Goal: Entertainment & Leisure: Consume media (video, audio)

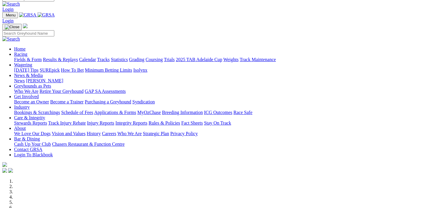
scroll to position [6, 0]
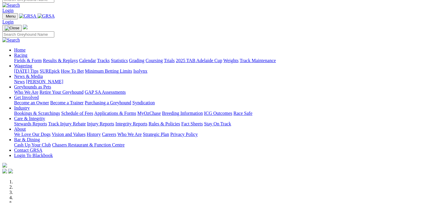
click at [78, 58] on link "Results & Replays" at bounding box center [60, 60] width 35 height 5
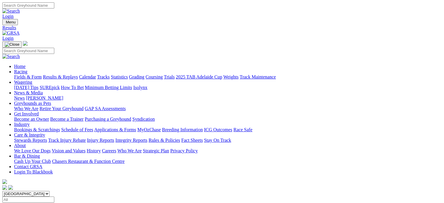
click at [26, 203] on span "SUMMARY" at bounding box center [14, 205] width 24 height 5
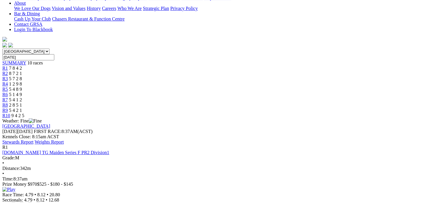
scroll to position [143, 0]
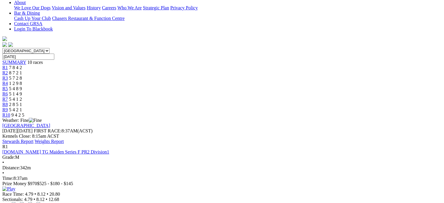
click at [15, 187] on img at bounding box center [8, 189] width 13 height 5
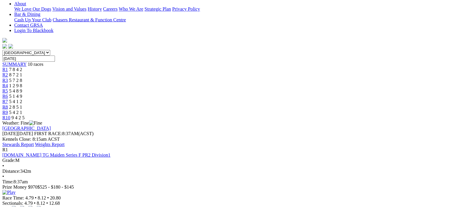
scroll to position [316, 0]
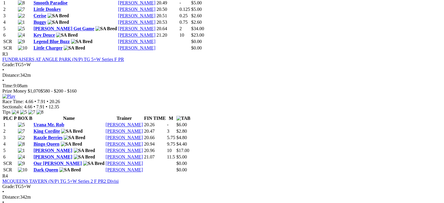
scroll to position [483, 0]
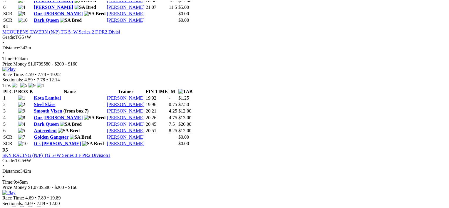
scroll to position [631, 0]
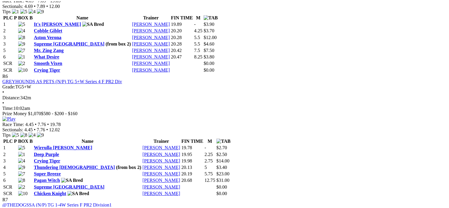
scroll to position [829, 0]
